Goal: Find specific page/section: Find specific page/section

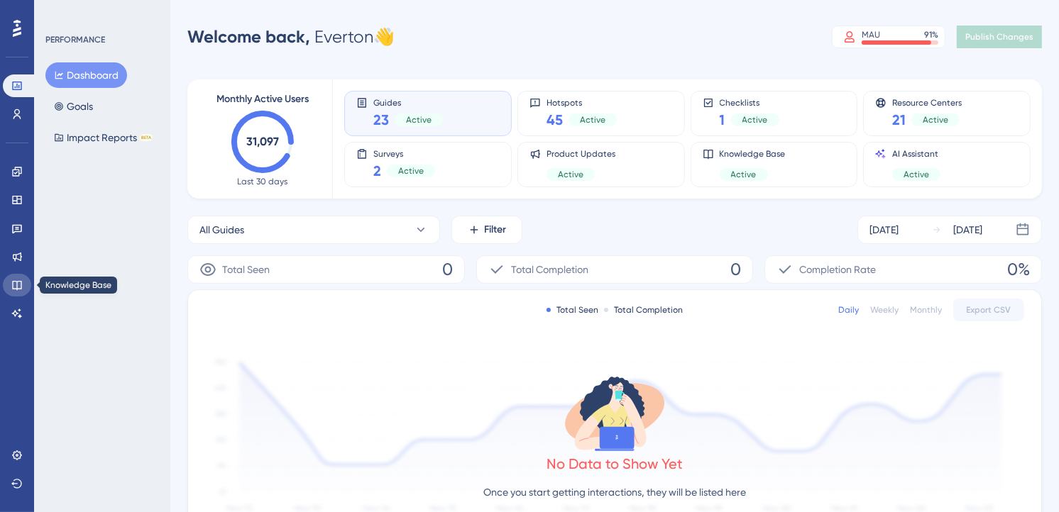
click at [23, 288] on link at bounding box center [17, 285] width 28 height 23
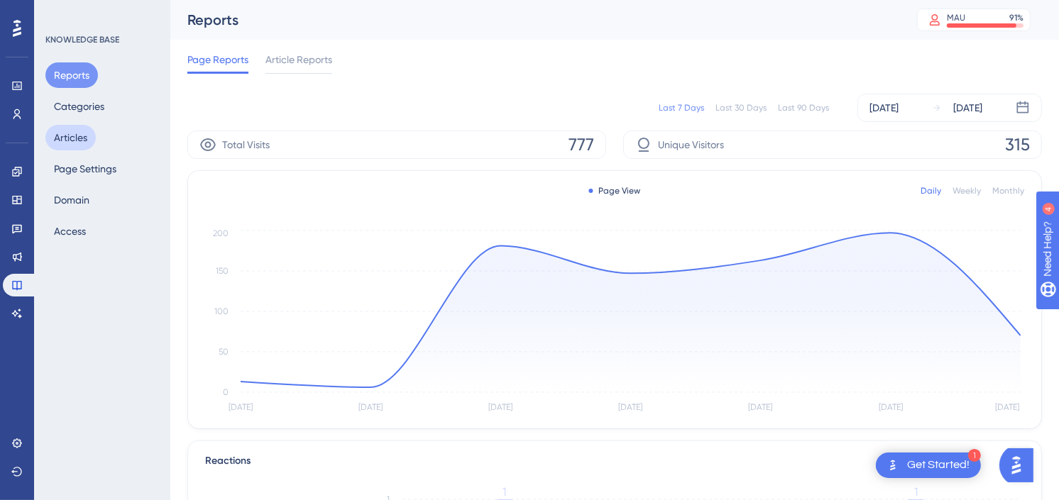
click at [78, 129] on button "Articles" at bounding box center [70, 138] width 50 height 26
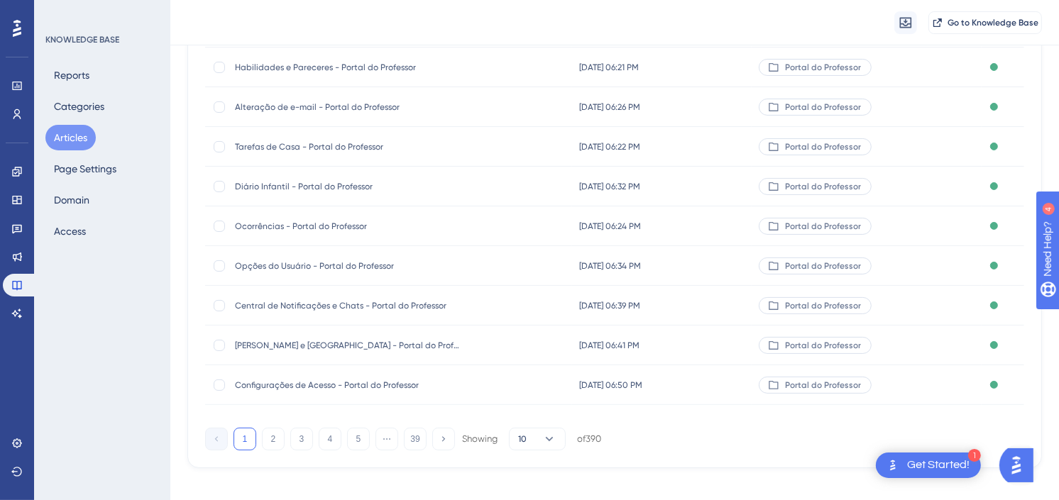
scroll to position [221, 0]
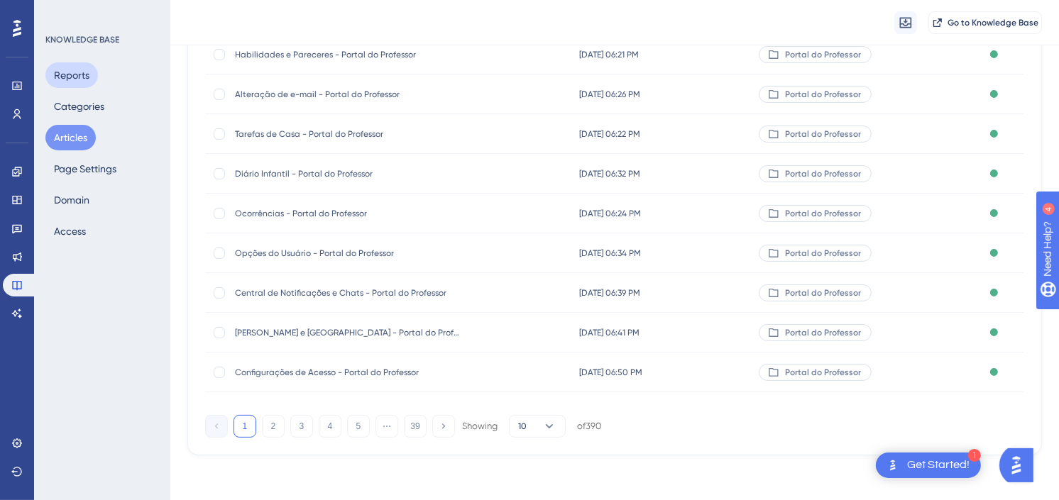
click at [87, 66] on button "Reports" at bounding box center [71, 75] width 53 height 26
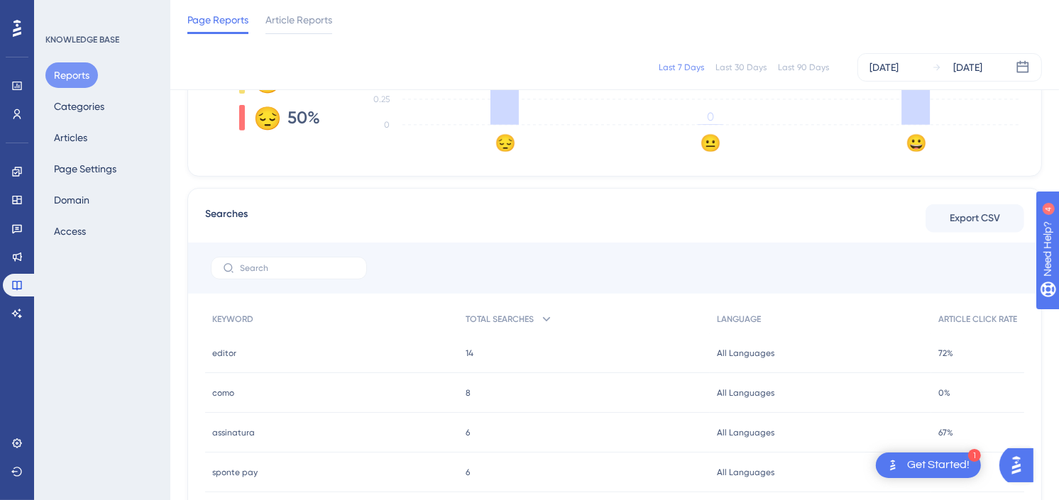
scroll to position [473, 0]
click at [19, 247] on link at bounding box center [17, 257] width 28 height 23
